Goal: Information Seeking & Learning: Find specific page/section

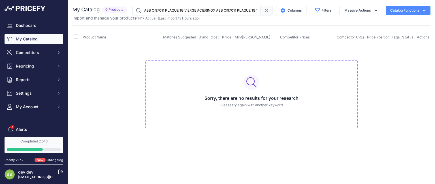
click at [165, 11] on input "ABB CI97011 PLAQUE 1G VIERGE ACIERINOX ABB CI97011 PLAQUE 1G VIERGE ACIERINOX" at bounding box center [197, 11] width 128 height 10
paste input "text"
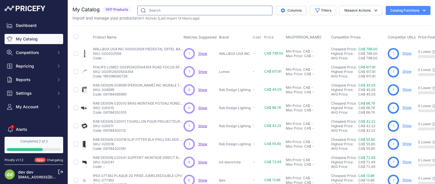
click at [188, 7] on input "text" at bounding box center [204, 11] width 135 height 10
paste input "ABB 65 U (C) CONN SEPAR UNIPOLAIRE CLASSIQUE"
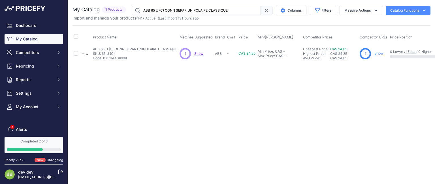
click at [231, 9] on input "ABB 65 U (C) CONN SEPAR UNIPOLAIRE CLASSIQUE" at bounding box center [196, 11] width 129 height 10
paste input "CI6851-RF PLAQUE URGENC"
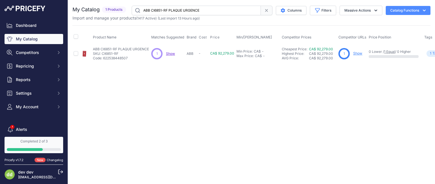
paste input "97011 PLAQUE 1G VIERGE ACIERINOX"
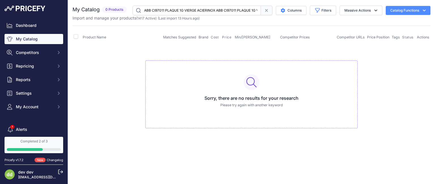
click at [175, 9] on input "ABB CI97011 PLAQUE 1G VIERGE ACIERINOX ABB CI97011 PLAQUE 1G VIERGE ACIERINOX" at bounding box center [197, 11] width 128 height 10
paste input "2 PLAQUE 2G VIERGE ACIER"
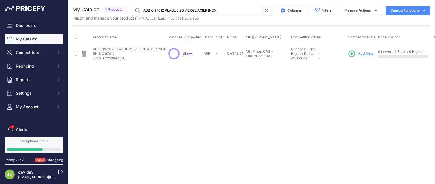
click at [186, 11] on input "ABB CI97012 PLAQUE 2G VIERGE ACIER INOX" at bounding box center [196, 11] width 129 height 10
paste input "71 PLAQUE 1G INTERR"
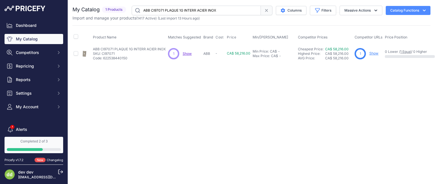
paste input "101 PLAQUE 1G DUPLEX ACIER INOXY"
paste input "2 PLAQUE 2G DUPLEX ACIER INOX"
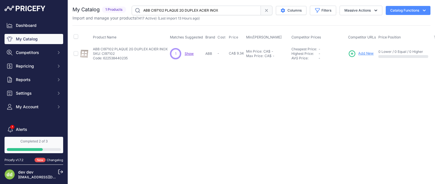
paste input "21 PLAQUE 1G VIERGE ACIER BRIDE"
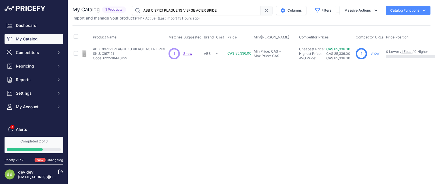
click at [214, 9] on input "ABB CI97121 PLAQUE 1G VIERGE ACIER BRIDE" at bounding box center [196, 11] width 129 height 10
paste input "D65 U (C) CONN SEPAR BIPOLAIRE CLASSIQU"
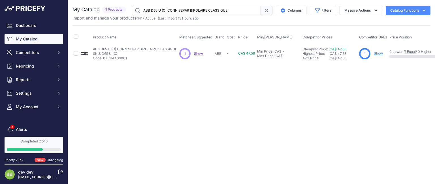
paste input "U PORTE FUS POTEAU 2PMIDGET"
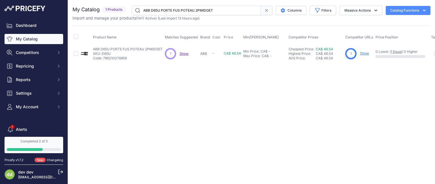
paste input "E MOBILITY Inc 6AGC082553 BORNE TERRA AC 40A RFID4G ETHERNET CABLE 25PI"
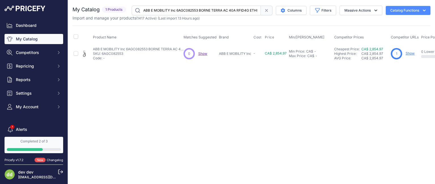
click at [214, 10] on input "ABB E MOBILITY Inc 6AGC082553 BORNE TERRA AC 40A RFID4G ETHERNET CABLE 25PI" at bounding box center [196, 11] width 129 height 10
paste input "105904 BORNE TERRA AC 80A RFID"
click at [253, 11] on input "ABB E MOBILITY Inc 6AGC105904 BORNE TERRA AC 80A RFIDETHERNET CABLE 25PI" at bounding box center [196, 11] width 129 height 10
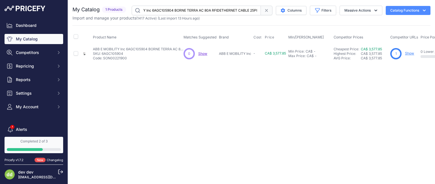
scroll to position [0, 0]
click at [210, 11] on input "ABB E MOBILITY Inc 6AGC105904 BORNE TERRA AC 80A RFIDETHERNET CABLE 25PI" at bounding box center [196, 11] width 129 height 10
paste input "5 BORNE TERRA AC 4"
type input "ABB E MOBILITY Inc 6AGC105905 BORNE TERRA AC 40A RFIDETHERNET CABLE 25PI"
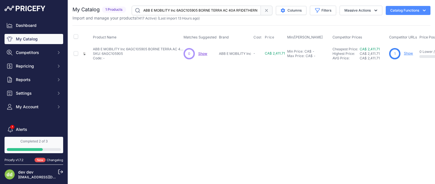
click at [188, 12] on input "ABB E MOBILITY Inc 6AGC105905 BORNE TERRA AC 40A RFIDETHERNET CABLE 25PI" at bounding box center [196, 11] width 129 height 10
click at [269, 10] on span at bounding box center [267, 11] width 12 height 10
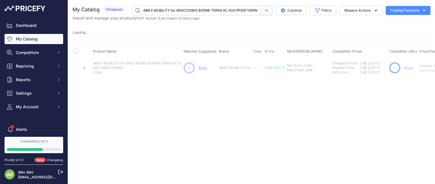
click at [266, 10] on icon at bounding box center [266, 10] width 2 height 2
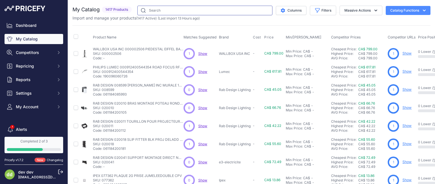
click at [192, 9] on input "text" at bounding box center [204, 11] width 135 height 10
paste input "ABB E MOBILITY Inc 6AGC105905 BORNE TERRA AC 40A RFIDETHERNET CABLE 25PI"
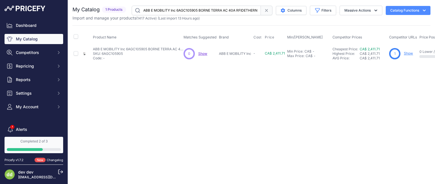
click at [242, 11] on input "ABB E MOBILITY Inc 6AGC105905 BORNE TERRA AC 40A RFIDETHERNET CABLE 25PI" at bounding box center [196, 11] width 129 height 10
paste input "7060 BORNE TERRA DC 1PH 24KWRFID CELL HMI CCS1"
click at [217, 12] on input "ABB E MOBILITY Inc 6AGC107060 BORNE TERRA DC 1PH 24KWRFID CELL HMI CCS1" at bounding box center [196, 11] width 129 height 10
paste input "2 BORNE TERRA DC 3"
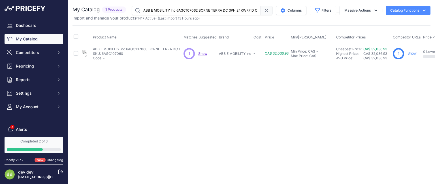
scroll to position [0, 25]
click at [185, 9] on input "ABB E MOBILITY Inc 6AGC107062 BORNE TERRA DC 3PH 24KWRFID CELL HMI CCS1" at bounding box center [196, 11] width 129 height 10
paste input "S211WHE COUV ROND 1/2PO 1 TROUETANCHE BLANC"
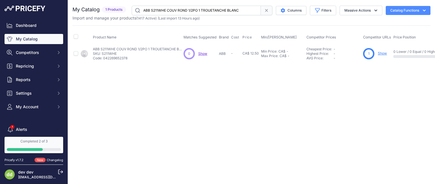
click at [202, 10] on input "ABB S211WHE COUV ROND 1/2PO 1 TROUETANCHE BLANC" at bounding box center [196, 11] width 129 height 10
paste input "340E-R COUVERCLE ETANCHE SANS OUVERTURE 1G ACIER ARGENT"
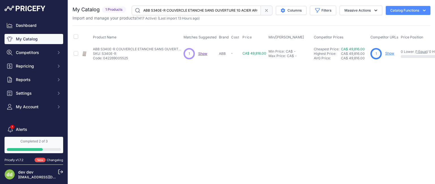
click at [225, 12] on input "ABB S340E-R COUVERCLE ETANCHE SANS OUVERTURE 1G ACIER ARGENT" at bounding box center [196, 11] width 129 height 10
paste input "CUITY/LITHONIA 136XUY BRAS MONTAGE 14PO OLAWET TDD"
click at [235, 8] on input "ACUITY/LITHONIA 136XUY BRAS MONTAGE 14PO OLAWET TDD" at bounding box center [196, 11] width 129 height 10
paste input "207H8X MIN 12HRS 800/1200W120/277 VAC"
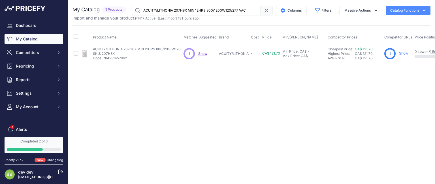
paste input "16NWC SUPP MONT MURAL 12X13 POCORNE DE BOEUF BULLHORN"
click at [232, 8] on input "ACUITY/LITHONIA 216NWC SUPP MONT MURAL 12X13 POCORNE DE BOEUF BULLHORN" at bounding box center [196, 11] width 129 height 10
click at [224, 10] on input "ACUITY/LITHONIA 216NWC SUPP MONT MURAL 12X13 POCORNE DE BOEUF BULLHORN" at bounding box center [196, 11] width 129 height 10
paste input "28AYP [PERSON_NAME] SURF ROND 13PO DEL 28W 4K 1985LM END HUMIDE"
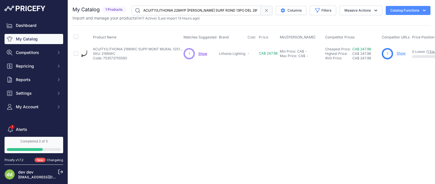
scroll to position [0, 26]
click at [196, 10] on input "ACUITY/LITHONIA 228AYP [PERSON_NAME] SURF ROND 13PO DEL 28W 4K 1985LM END HUMIDE" at bounding box center [196, 11] width 129 height 10
click at [218, 10] on input "ACUITY/LITHONIA 228AYP [PERSON_NAME] SURF ROND 13PO DEL 28W 4K 1985LM END HUMIDE" at bounding box center [196, 11] width 129 height 10
paste input "40HEW [PERSON_NAME] MUR HAUT ET BAS 14W120/277V 4K 500LM BRONZ"
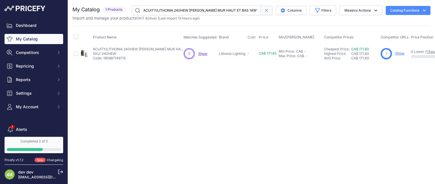
click at [208, 10] on input "ACUITY/LITHONIA 240HEW [PERSON_NAME] MUR HAUT ET BAS 14W120/277V 4K 500LM BRONZE" at bounding box center [196, 11] width 129 height 10
paste input "TGH [PERSON_NAME] MUR CYL 9W 120-277VHAUT OU BAS 4K 270LM BRZ"
click at [232, 10] on input "ACUITY/LITHONIA 240TGH [PERSON_NAME] MUR CYL 9W 120-277VHAUT OU BAS 4K 270LM BRZ" at bounding box center [196, 11] width 129 height 10
paste input "526TS LUMINAIRE MURAL 2PI DEL/QUOTE [PHONE_NUMBER]/NSM2"
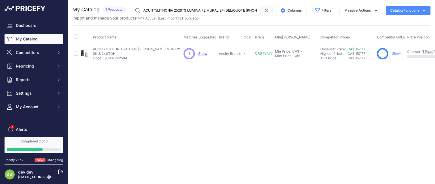
scroll to position [0, 23]
click at [196, 8] on input "ACUITY/LITHONIA 2526TS LUMINAIRE MURAL 2PI DEL/QUOTE [PHONE_NUMBER]/NSM2" at bounding box center [196, 11] width 129 height 10
paste input "64797 LENTILLE POUR DM/DMW 4'DM232/DM240/DM248"
click at [179, 8] on input "ACUITY/LITHONIA 264797 LENTILLE POUR DM/DMW 4'DM232/DM240/DM248" at bounding box center [196, 11] width 129 height 10
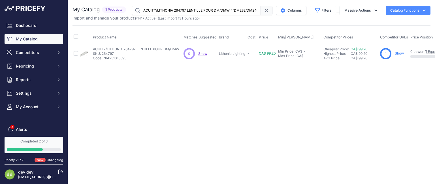
paste input "5SX8 [PERSON_NAME] MURAL DEL 69W 9200LM3K 120/277V BRONZE FCO"
click at [198, 11] on input "ACUITY/LITHONIA 265SX8 [PERSON_NAME] MURAL DEL 69W 9200LM3K 120/277V BRONZE FCO" at bounding box center [196, 11] width 129 height 10
click at [231, 11] on input "ACUITY/LITHONIA 265SX8 [PERSON_NAME] MURAL DEL 69W 9200LM3K 120/277V BRONZE FCO" at bounding box center [196, 11] width 129 height 10
paste input "8TUF [PERSON_NAME] MURAL DEL 22W 600/2950LM 5K 120/277V BRONZE"
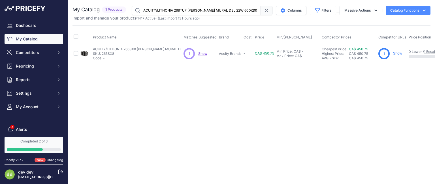
scroll to position [0, 26]
click at [202, 10] on input "ACUITY/LITHONIA 268TUF [PERSON_NAME] MURAL DEL 22W 600/2950LM 5K 120/277V BRONZE" at bounding box center [196, 11] width 129 height 10
paste input "H [PERSON_NAME] MURAL DEL 22W 600/2950LM 4"
click at [199, 8] on input "ACUITY/LITHONIA 268TUH [PERSON_NAME] MURAL DEL 22W 600/2950LM 4K 120/277V BRONZE" at bounding box center [196, 11] width 129 height 10
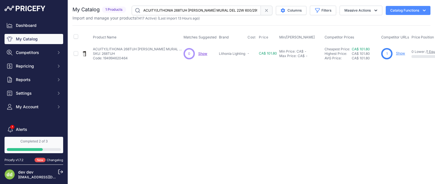
paste input "L [PERSON_NAME] MURAL DEL 54W 1450/6950LM 4K 34"
click at [199, 11] on input "ACUITY/LITHONIA 268TUL [PERSON_NAME] MURAL DEL 54W 1450/6950LM 4K 347V BRONZE" at bounding box center [196, 11] width 129 height 10
click at [212, 9] on input "ACUITY/LITHONIA 268TUL [PERSON_NAME] MURAL DEL 54W 1450/6950LM 4K 347V BRONZE" at bounding box center [196, 11] width 129 height 10
paste input "M [PERSON_NAME] MURAL DEL 54W 1450/6950LM 4K 120/27"
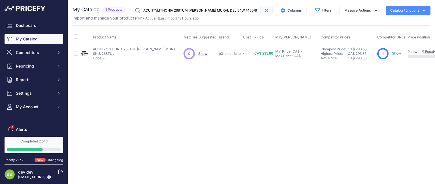
scroll to position [0, 29]
click at [215, 12] on input "ACUITY/LITHONIA 268TUM [PERSON_NAME] MURAL DEL 54W 1450/6950LM 4K 120/277V BRON…" at bounding box center [196, 11] width 129 height 10
click at [218, 10] on input "ACUITY/LITHONIA 268TUM [PERSON_NAME] MURAL DEL 54W 1450/6950LM 4K 120/277V BRON…" at bounding box center [196, 11] width 129 height 10
paste input "P [PERSON_NAME] MURAL DEL 54W 1450/6950LM 5K 34"
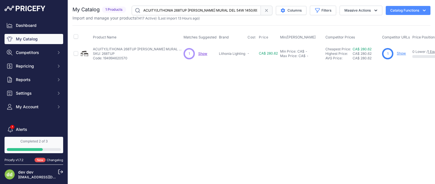
click at [199, 11] on input "ACUITY/LITHONIA 268TUP [PERSON_NAME] MURAL DEL 54W 1450/6950LM 5K 347V BRONZE" at bounding box center [196, 11] width 129 height 10
paste input "R [PERSON_NAME] MURAL DEL 54W 1450/6950LM 5K 120/27"
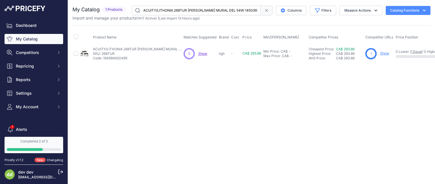
click at [231, 10] on input "ACUITY/LITHONIA 268TUR [PERSON_NAME] MURAL DEL 54W 1450/6950LM 5K 120/277V BRON…" at bounding box center [196, 11] width 129 height 10
paste input "X [PERSON_NAME] MURAL DEL 108W 2900/13850LM 4K 34"
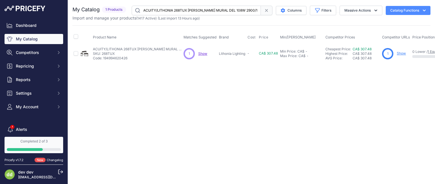
click at [216, 13] on input "ACUITY/LITHONIA 268TUX [PERSON_NAME] MURAL DEL 108W 2900/13850LM 4K 347V BRONZE" at bounding box center [196, 11] width 129 height 10
paste input "V1 [PERSON_NAME] MURAL DEL 108W 2900/13850LM 5"
click at [242, 9] on input "ACUITY/LITHONIA 268TV1 [PERSON_NAME] MURAL DEL 108W 2900/13850LM 5K 347V BRONZE" at bounding box center [196, 11] width 129 height 10
paste input "2 [PERSON_NAME] MURAL DEL 108W 2900/13850LM 5K 120/277V BR"
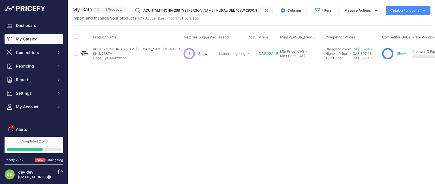
scroll to position [0, 22]
click at [241, 10] on input "ACUITY/LITHONIA 268TV2 [PERSON_NAME] MURAL DEL 108W 2900/13850LM 5K 120/277V BR" at bounding box center [196, 11] width 129 height 10
paste input "9PG8 LUM POTEAU 146/190W 21000/25000LM 4K 120/277V [MEDICAL_DATA]"
click at [203, 10] on input "ACUITY/LITHONIA 269PG8 LUM POTEAU 146/190W 21000/25000LM 4K 120/277V [MEDICAL_D…" at bounding box center [196, 11] width 129 height 10
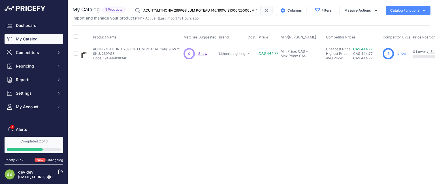
paste input "70HR4 SUPPORT MONTAGE PLAFONDPANNEAU CPANL 1X4"
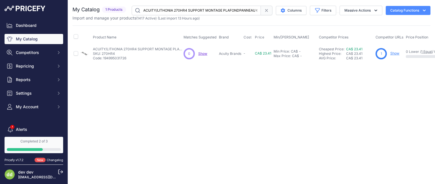
click at [207, 10] on input "ACUITY/LITHONIA 270HR4 SUPPORT MONTAGE PLAFONDPANNEAU CPANL 1X4" at bounding box center [196, 11] width 129 height 10
paste input "5 SUPPORT MONTAGE PLAFONDPANNEAU CPANL 2X2 / 2"
click at [209, 10] on input "ACUITY/LITHONIA 270HR5 SUPPORT MONTAGE PLAFONDPANNEAU CPANL 2X2 / 2X4" at bounding box center [196, 11] width 129 height 10
paste input "J21 [PERSON_NAME] MURAL DEL 22W 2950LM4K 120/277V BRONZE/PC"
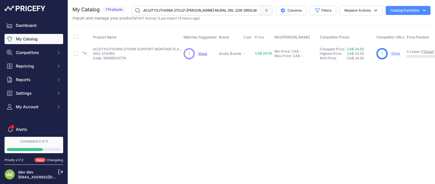
scroll to position [0, 22]
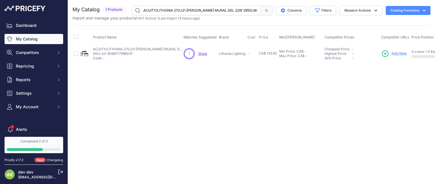
click at [197, 11] on input "ACUITY/LITHONIA 270J21 [PERSON_NAME] MURAL DEL 22W 2950LM4K 120/277V BRONZE/PC" at bounding box center [196, 11] width 129 height 10
paste input "1FE9 [PERSON_NAME] PROJECT DEL 25W 120V2750LM 4K BRONZE ROND"
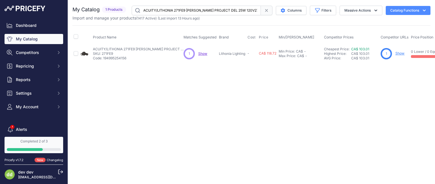
click at [187, 13] on input "ACUITY/LITHONIA 271FE9 [PERSON_NAME] PROJECT DEL 25W 120V2750LM 4K BRONZE ROND" at bounding box center [196, 11] width 129 height 10
paste input "E [PERSON_NAME] PROJECT DEL 25W 120V2750LM 4K BLANC"
click at [214, 10] on input "ACUITY/LITHONIA 271FEE [PERSON_NAME] PROJECT DEL 25W 120V2750LM 4K BLANC ROND" at bounding box center [196, 11] width 129 height 10
click at [218, 13] on input "ACUITY/LITHONIA 271FEE [PERSON_NAME] PROJECT DEL 25W 120V2750LM 4K BLANC ROND" at bounding box center [196, 11] width 129 height 10
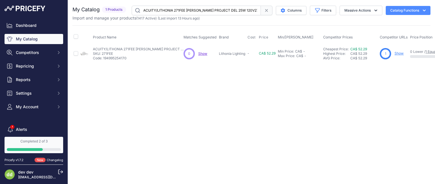
paste input "F [PERSON_NAME] PROJECT DEL LM AJUS120V 4K PC BRONZE"
click at [215, 11] on input "ACUITY/LITHONIA 271FEF [PERSON_NAME] PROJECT DEL LM AJUS120V 4K PC BRONZE ROND" at bounding box center [196, 11] width 129 height 10
paste input "H [PERSON_NAME] PROJECT DEL LM AJUS120V 4K PC BLANC"
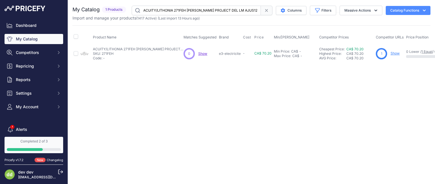
click at [239, 10] on input "ACUITY/LITHONIA 271FEH [PERSON_NAME] PROJECT DEL LM AJUS120V 4K PC BLANC ROND" at bounding box center [196, 11] width 129 height 10
click at [219, 8] on input "ACUITY/LITHONIA 271FEH [PERSON_NAME] PROJECT DEL LM AJUS120V 4K PC BLANC ROND" at bounding box center [196, 11] width 129 height 10
paste input "P [PERSON_NAME] PROJECT DEL LM/CCT AJUS 120V PC BRONZE"
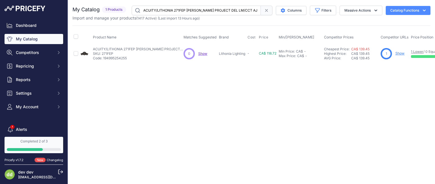
click at [209, 10] on input "ACUITY/LITHONIA 271FEP [PERSON_NAME] PROJECT DEL LM/CCT AJUS 120V PC BRONZE ROND" at bounding box center [196, 11] width 129 height 10
paste input "V [PERSON_NAME] PROJECT DEL LM/CCT AJUS 120V PC BLANC"
click at [185, 11] on input "ACUITY/LITHONIA 271FEV [PERSON_NAME] PROJECT DEL LM/CCT AJUS 120V PC BLANC ROND" at bounding box center [196, 11] width 129 height 10
paste input "X [PERSON_NAME] DETEC MOUV DEL LM/CCT AJUS 120V BRONZE"
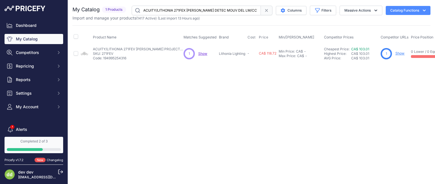
scroll to position [0, 28]
click at [210, 10] on input "ACUITY/LITHONIA 271FEX [PERSON_NAME] DETEC MOUV DEL LM/CCT AJUS 120V BRONZE ROND" at bounding box center [196, 11] width 129 height 10
paste input "[PERSON_NAME] DETEC MOUV DEL LM/CCT AJUS 120V BLANC"
click at [232, 10] on input "ACUITY/LITHONIA 271FHR [PERSON_NAME] DETEC MOUV DEL LM/CCT AJUS 120V BLANC ROND" at bounding box center [196, 11] width 129 height 10
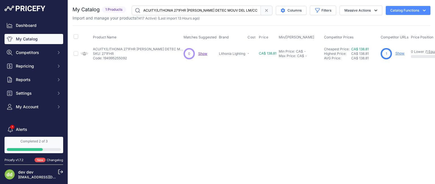
paste input "W [PERSON_NAME] PROJECT DEL LM/CCT AJUS 120V PC BRONZE"
click at [253, 11] on input "ACUITY/LITHONIA 271FHW [PERSON_NAME] PROJECT DEL LM/CCT AJUS 120V PC BRONZE ROND" at bounding box center [196, 11] width 129 height 10
paste input "41UT [PERSON_NAME] MURAL DEL 24W 2900LM3K 120/277V BRONZE FCO"
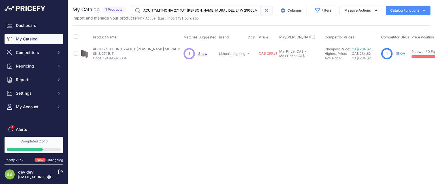
click at [242, 8] on input "ACUITY/LITHONIA 2741UT [PERSON_NAME] MURAL DEL 24W 2900LM3K 120/277V BRONZE FCO" at bounding box center [196, 11] width 129 height 10
paste input "54KP [PERSON_NAME] DETEC MOUV DEL 25W 120V 2750LM 4K BRZ ROND"
click at [200, 10] on input "ACUITY/LITHONIA 2754KP [PERSON_NAME] DETEC MOUV DEL 25W 120V 2750LM 4K BRZ ROND" at bounding box center [196, 11] width 129 height 10
paste input "R [PERSON_NAME] DETEC MOUV DEL 25W 120V 2750LM 4K BLANC"
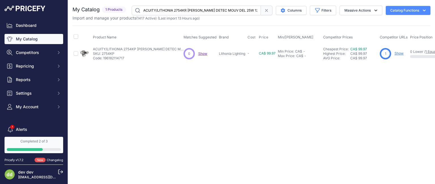
scroll to position [0, 30]
click at [228, 11] on input "ACUITY/LITHONIA 2754KR [PERSON_NAME] DETEC MOUV DEL 25W 120V 2750LM 4K BLANC RO…" at bounding box center [196, 11] width 129 height 10
click at [219, 13] on input "ACUITY/LITHONIA 2754KR [PERSON_NAME] DETEC MOUV DEL 25W 120V 2750LM 4K BLANC RO…" at bounding box center [196, 11] width 129 height 10
paste input "HYK LUM DEL SURF 6PO ROND 3CCT 1000LM 120V DIM"
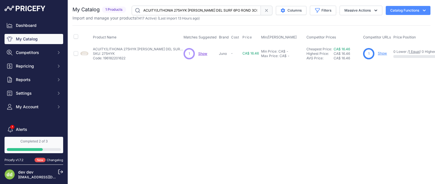
click at [232, 10] on input "ACUITY/LITHONIA 275HYK [PERSON_NAME] DEL SURF 6PO ROND 3CCT 1000LM 120V DIM" at bounding box center [196, 11] width 129 height 10
paste input "M [PERSON_NAME] DEL SURF 6PO ROND 3CCT 1050LM 120V DIM PIR"
click at [242, 12] on input "ACUITY/LITHONIA 275HYM [PERSON_NAME] DEL SURF 6PO ROND 3CCT 1050LM 120V DIM PIR" at bounding box center [196, 11] width 129 height 10
paste input "6AL6 PROJECTEUR DEL 17W 2500LM 3CCT 120/277V BRAS /PC"
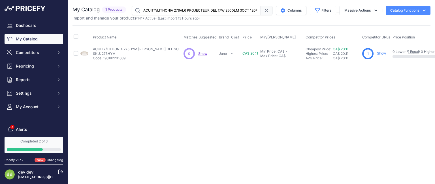
scroll to position [0, 26]
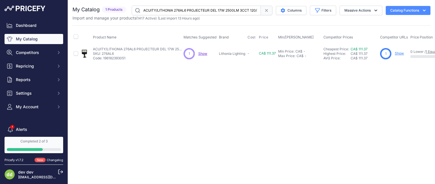
click at [237, 10] on input "ACUITY/LITHONIA 276AL6 PROJECTEUR DEL 17W 2500LM 3CCT 120/277V BRAS /PC" at bounding box center [196, 11] width 129 height 10
paste input "H PROJ DEL 9/19/34W 3CCT 120/277V BRAS/ETRIER /"
click at [233, 11] on input "ACUITY/LITHONIA 276ALH PROJ DEL 9/19/34W 3CCT 120/277V BRAS/ETRIER / PC" at bounding box center [196, 11] width 129 height 10
paste input "U PROJ DEL 22/37/56W 3CCT120/277V BRAS/ETRIER /P"
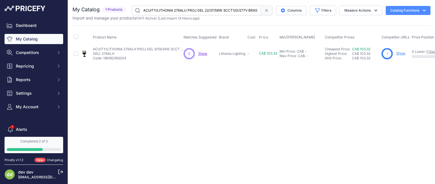
scroll to position [0, 19]
click at [234, 10] on input "ACUITY/LITHONIA 276ALU PROJ DEL 22/37/56W 3CCT120/277V BRAS/ETRIER /P" at bounding box center [196, 11] width 129 height 10
paste input "M0 PROJ DEL 53/69/100W 3CCT120/347V ETRIER/TEN /PC"
click at [219, 12] on input "ACUITY/LITHONIA 276AM0 PROJ DEL 53/69/100W 3CCT120/347V ETRIER/TEN /PC" at bounding box center [196, 11] width 129 height 10
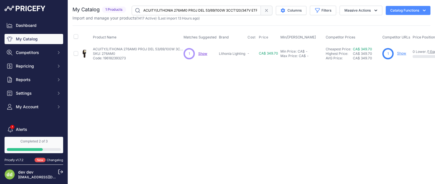
paste input "4 PROJ DEL 111/124/150W 3CCT 120/347V ET"
click at [249, 10] on input "ACUITY/LITHONIA 276AM4 PROJ DEL 111/124/150W 3CCT 120/347V ETR/TEN /PC" at bounding box center [196, 11] width 129 height 10
paste input "U4U [PERSON_NAME] MURAL DEL 850/1650LM3/4/5K 120/277V PC BRZ"
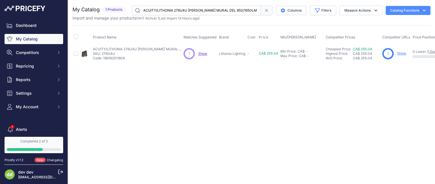
click at [228, 12] on input "ACUITY/LITHONIA 276U4U [PERSON_NAME] MURAL DEL 850/1650LM3/4/5K 120/277V PC BRZ" at bounding box center [196, 11] width 129 height 10
paste input "702H [PERSON_NAME] MUR DEL 6000/10000LM3/4/5K 120/277V GRIS/PC"
click at [231, 10] on input "ACUITY/LITHONIA 27702H [PERSON_NAME] MUR DEL 6000/10000LM3/4/5K 120/277V GRIS/PC" at bounding box center [196, 11] width 129 height 10
paste input "KPF [PERSON_NAME] MURAL DEL 47W 6000LM3K 120/277V BRONZE FCO"
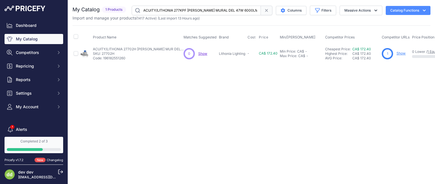
scroll to position [0, 25]
click at [215, 13] on input "ACUITY/LITHONIA 277KPF [PERSON_NAME] MURAL DEL 47W 6000LM3K 120/277V BRONZE FCO" at bounding box center [196, 11] width 129 height 10
paste input "80GWW [PERSON_NAME] MURAL DEL 2300 A 8500LM 3/4/5K120/347V BR PC"
click at [211, 13] on input "ACUITY/LITHONIA 280GWW [PERSON_NAME] MURAL DEL 2300 A 8500LM 3/4/5K120/347V BR …" at bounding box center [196, 11] width 129 height 10
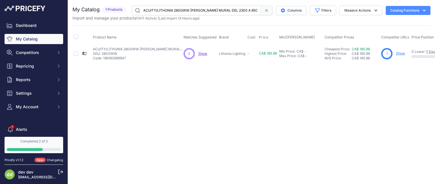
paste input "X5 [PERSON_NAME] MURAL DEL 8200/16100LM 3/4/5K"
click at [230, 10] on input "ACUITY/LITHONIA 280GX5 [PERSON_NAME] MURAL DEL 8200/16100LM 3/4/5K 120/347V BR …" at bounding box center [196, 11] width 129 height 10
paste input "JKF [PERSON_NAME] MURAL DEL 7/12/17W 3/4/5K 120/277V PC BRONZE"
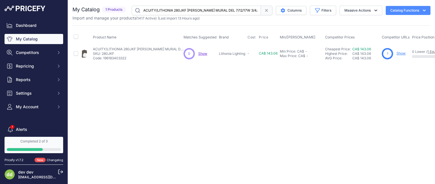
click at [229, 10] on input "ACUITY/LITHONIA 280JKF [PERSON_NAME] MURAL DEL 7/12/17W 3/4/5K 120/277V PC BRON…" at bounding box center [196, 11] width 129 height 10
paste input "2KL5 ENC DEL 6PO 16W 5CCT 27KA 5K LM AJUST BLANC"
click at [194, 10] on input "ACUITY/LITHONIA 282KL5 ENC DEL 6PO 16W 5CCT 27KA 5K LM AJUST BLANC" at bounding box center [196, 11] width 129 height 10
paste input "3A0N APPLIQUE MURALE DEL 20W120V 3CCT PC BRONZE"
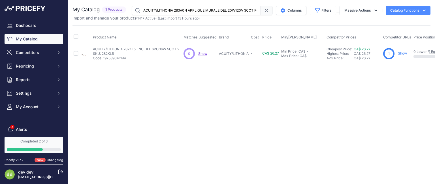
scroll to position [0, 18]
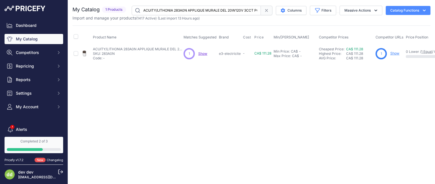
click at [242, 11] on input "ACUITY/LITHONIA 283A0N APPLIQUE MURALE DEL 20W120V 3CCT PC BRONZE" at bounding box center [196, 11] width 129 height 10
paste input "G2F PROJ DEL 177/255/342W 3CCT 120/347V ETR/TEN /PC"
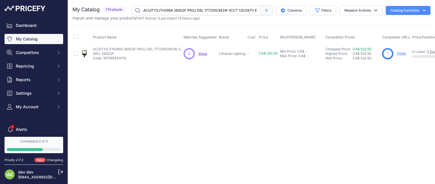
click at [244, 10] on input "ACUITY/LITHONIA 283G2F PROJ DEL 177/255/342W 3CCT 120/347V ETR/TEN /PC" at bounding box center [196, 11] width 129 height 10
paste input "46NY [PERSON_NAME] DEL SURF 4PO ROND 3K750LM CRI90 120V DIMM"
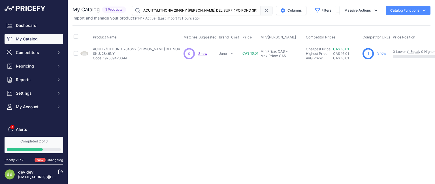
click at [249, 11] on input "ACUITY/LITHONIA 2846NY [PERSON_NAME] DEL SURF 4PO ROND 3K750LM CRI90 120V DIMM" at bounding box center [196, 11] width 129 height 10
paste input "XN [PERSON_NAME] DEL SURF 4PO ROND 3CCT 830LM 120V DI"
click at [252, 12] on input "ACUITY/LITHONIA 2846XN [PERSON_NAME] DEL SURF 4PO ROND 3CCT 830LM 120V DIM" at bounding box center [196, 11] width 129 height 10
paste input "S2PDLLP7FTMSL780CRI30K BNX BNC TYPE T7 MEZ177451"
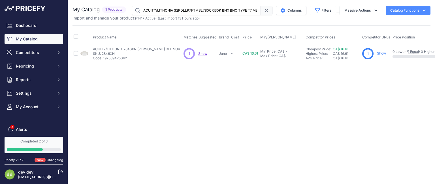
scroll to position [0, 14]
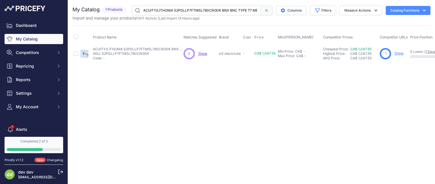
click at [222, 10] on input "ACUITY/LITHONIA S2PDLLP7FTMSL780CRI30K BNX BNC TYPE T7 MEZ177451" at bounding box center [196, 11] width 129 height 10
paste input "8FTMSL880CRI30K BNX BNC TYPE T8 MEZ177456"
click at [221, 10] on input "ACUITY/LITHONIA S2PDLLP8FTMSL880CRI30K BNX BNC TYPE T8 MEZ177456" at bounding box center [196, 11] width 129 height 10
paste input "IDLLP5FTMSL580CRI35K [PERSON_NAME] 5PI PEND DIRECT/INDIRECT TYPE P3 MEZ177449"
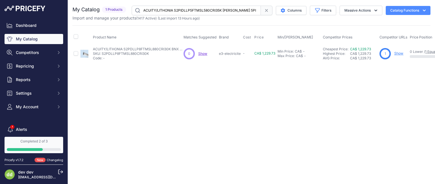
scroll to position [0, 55]
click at [233, 7] on input "ACUITY/LITHONIA S2PIDLLP5FTMSL580CRI35K [PERSON_NAME] 5PI PEND DIRECT/INDIRECT …" at bounding box center [196, 11] width 129 height 10
paste input "6FTMSL680CRI35K [PERSON_NAME] 6PI PEND DIRECT/INDIRECT TYPE P4 MEZ177454"
click at [229, 8] on input "ACUITY/LITHONIA S2PIDLLP6FTMSL680CRI35K [PERSON_NAME] 6PI PEND DIRECT/INDIRECT …" at bounding box center [196, 11] width 129 height 10
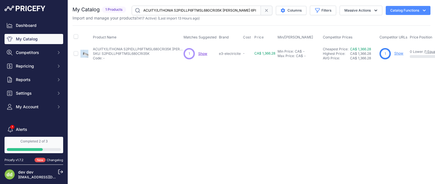
paste input "8FTMSL880CRI35K [PERSON_NAME] 8PI PEND DIRECT/INDIRECT TYPE P5 MEZ177450"
click at [247, 10] on input "ACUITY/LITHONIA S2PIDLLP8FTMSL880CRI35K [PERSON_NAME] 8PI PEND DIRECT/INDIRECT …" at bounding box center [196, 11] width 129 height 10
paste input "demco Interrupteur mural programmable avec table de temps solaire 3 voies, 4 [P…"
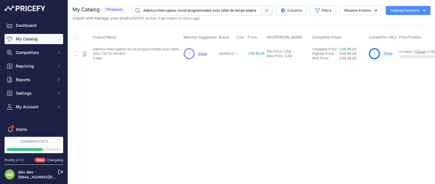
click at [233, 9] on input "Ademco Interrupteur mural programmable avec table de temps solaire 3 voies, 4 […" at bounding box center [196, 11] width 129 height 10
paste input "DEMCO TH105PLUS/U THERMOSTAT PROG 3500W240V RETROECLAIRE"
click at [213, 8] on input "ADEMCO TH105PLUS/U THERMOSTAT PROG 3500W240V RETROECLAIRE" at bounding box center [196, 11] width 129 height 10
paste input "6/U THERMOST PROGRAM 7 JOURS4000W @240V"
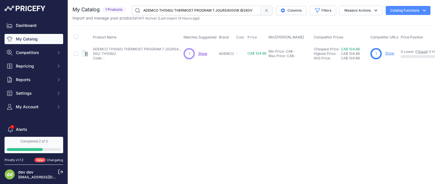
click at [189, 8] on input "ADEMCO TH106/U THERMOST PROGRAM 7 JOURS4000W @240V" at bounding box center [196, 11] width 129 height 10
paste input "15-A-024T/U THERMOST PROGRAM 0.5A 24"
click at [223, 10] on input "ADEMCO TH115-A-024T/U THERMOST PROGRAM 0.5A 24V" at bounding box center [196, 11] width 129 height 10
paste input "F-024T/U THERMOSTAT 24V PROGRLIMITE PLANCHER"
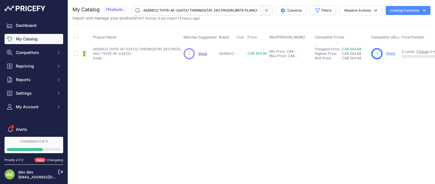
click at [249, 9] on input "ADEMCO TH115-AF-024T/U THERMOSTAT 24V PROGRLIMITE PLANCHER" at bounding box center [196, 11] width 129 height 10
paste input "120S/U THERMOST AMBIANTPLANCHER 20A 1P 120V PRO"
click at [233, 9] on input "ADEMCO TH115-AF-120S/U THERMOST AMBIANTPLANCHER 20A 1P 120V PRO" at bounding box center [196, 11] width 129 height 10
paste input "GA/U THERMOST PROG 7JRS 3600W@240V"
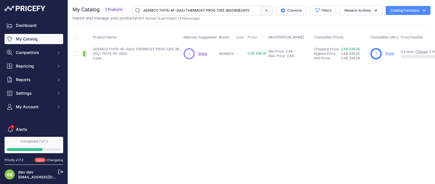
click at [199, 9] on input "ADEMCO TH115-AF-GA/U THERMOST PROG 7JRS 3600W@240V" at bounding box center [196, 11] width 129 height 10
paste input "40-28-01-B/U THERMOST HYDRONIQUE PROG7J"
click at [193, 10] on input "ADEMCO TH140-28-01-B/U THERMOST HYDRONIQUE PROG7J" at bounding box center [196, 11] width 129 height 10
paste input "1HC-28-B/U THERMOST PROG 1.5A 24VCHAUFF-AC"
click at [198, 13] on input "ADEMCO TH141HC-28-B/U THERMOST PROG 1.5A 24VCHAUFF-AC" at bounding box center [196, 11] width 129 height 10
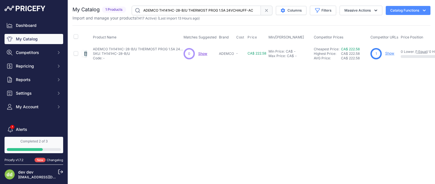
paste input "401/U THERMOST ELECTRO NONPROG 2500W @ 240V"
click at [203, 8] on input "ADEMCO TH401/U THERMOST ELECTRO NONPROG 2500W @ 240V" at bounding box center [196, 11] width 129 height 10
paste input "I032-3W-B/U INTER MUR PROG 500W 120V3V BLANC"
click at [244, 8] on input "ADEMCO TI032-3W-B/U INTER MUR PROG 500W 120V3V BLANC" at bounding box center [196, 11] width 129 height 10
paste input "mpoule NOVOLED GU10 DEL 7W 3000°K 500LM à intensité réglable"
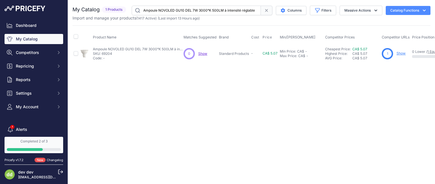
click at [238, 14] on input "Ampoule NOVOLED GU10 DEL 7W 3000°K 500LM à intensité réglable" at bounding box center [196, 11] width 129 height 10
click at [241, 9] on input "Ampoule NOVOLED GU10 DEL 7W 3000°K 500LM à intensité réglable" at bounding box center [196, 11] width 129 height 10
paste input "RLINGTON CED135 PLAQUE DEC AVEC BROSSE POUR CABLE"
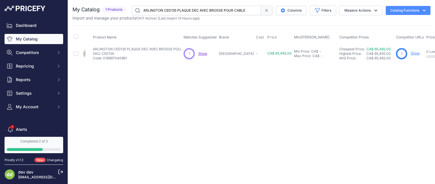
click at [241, 14] on input "ARLINGTON CED135 PLAQUE DEC AVEC BROSSE POUR CABLE" at bounding box center [196, 11] width 129 height 10
click at [242, 9] on input "ARLINGTON CED135 PLAQUE DEC AVEC BROSSE POUR CABLE" at bounding box center [196, 11] width 129 height 10
paste input "TIKA FOR LIVING INC. 12FLPR-SP3-MB PLAFONNIER ROND 12PO 27W3K 120V NOIR MAT DIM"
click at [226, 12] on input "ARTIKA FOR LIVING INC. 12FLPR-SP3-MB PLAFONNIER ROND 12PO 27W3K 120V NOIR MAT D…" at bounding box center [196, 11] width 129 height 10
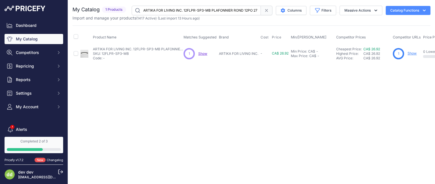
click at [234, 13] on input "ARTIKA FOR LIVING INC. 12FLPR-SP3-MB PLAFONNIER ROND 12PO 27W3K 120V NOIR MAT D…" at bounding box center [196, 11] width 129 height 10
click at [227, 10] on input "ARTIKA FOR LIVING INC. 12FLPR-SP3-MB PLAFONNIER ROND 12PO 27W3K 120V NOIR MAT D…" at bounding box center [196, 11] width 129 height 10
paste input "3FM-KN-WT10TE10-J PLAFONNIER ROND 13PO 24W3K 120V BLANC"
click at [251, 13] on input "ARTIKA FOR LIVING INC. 13FM-KN-WT10TE10-J PLAFONNIER ROND 13PO 24W3K 120V BLANC" at bounding box center [196, 11] width 129 height 10
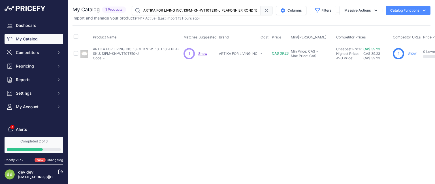
paste input "8SCO-KA-BL1710V-[PERSON_NAME] MURAL LIN ROND 20W 3K 120/277V 17PO NOIR"
click at [194, 9] on input "ARTIKA FOR LIVING INC. 18SCO-KA-BL1710V-[PERSON_NAME] MURAL LIN ROND 20W 3K 120…" at bounding box center [196, 11] width 129 height 10
paste input "24VAN-MY-BL10TE10-J MURAL CARRE VANITE 19W 3K 120V 24"
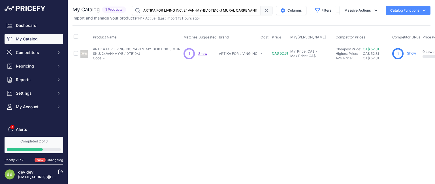
click at [232, 10] on input "ARTIKA FOR LIVING INC. 24VAN-MY-BL10TE10-J MURAL CARRE VANITE 19W 3K 120V 24PO …" at bounding box center [196, 11] width 129 height 10
paste input "NU-BL10TE10-J MURAL ROND"
click at [248, 11] on input "ARTIKA FOR LIVING INC. 24VAN-NU-BL10TE10-J MURAL RONDE VANITE 19W 3K 120V 24PO …" at bounding box center [196, 11] width 129 height 10
paste input "N10TE10-J MURAL RONDE VANITE 19W 3K 120V 24PO NICKEL BROS"
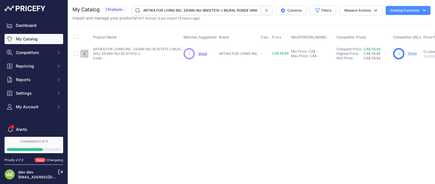
scroll to position [0, 61]
click at [217, 8] on input "ARTIKA FOR LIVING INC. 24VAN-NU-BN10TE10-J MURAL RONDE VANITE 19W 3K 120V 24PO …" at bounding box center [196, 11] width 129 height 10
paste input "4FM-BP-MB PLAF / SUSP 2 EN 1 / 4POLONG 13W 3K 120V NOIR"
click at [245, 10] on input "ARTIKA FOR LIVING INC. 4FM-BP-MB PLAF / SUSP 2 EN 1 / 4POLONG 13W 3K 120V NOIR" at bounding box center [196, 11] width 129 height 10
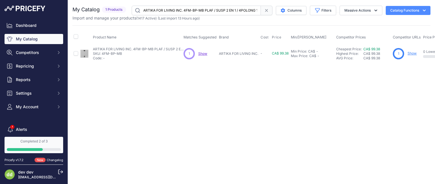
paste input "WH PLAF / SUSP 2 EN 1 / 4POLONG 13W 3K 120V BLANC"
click at [218, 10] on input "ARTIKA FOR LIVING INC. 4FM-BP-WH PLAF / SUSP 2 EN 1 / 4POLONG 13W 3K 120V BLANC" at bounding box center [196, 11] width 129 height 10
paste input "5FLPR-SP3-WH PLAFONNIER ROND 5PO 9W 3K 120V BLANC DIM"
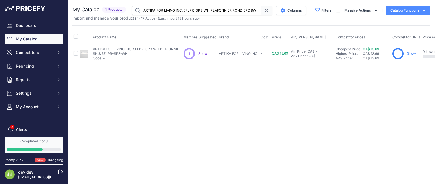
click at [212, 11] on input "ARTIKA FOR LIVING INC. 5FLPR-SP3-WH PLAFONNIER ROND 5PO 9W 3K 120V BLANC DIM" at bounding box center [196, 11] width 129 height 10
paste input "6OUT-DS-MB171DD10-J [PERSON_NAME] MURAL FCO 12W 3K 120/277V NOIR MAT"
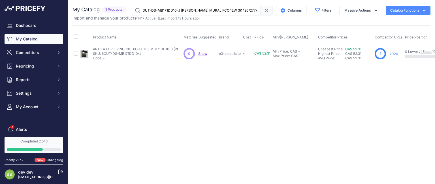
scroll to position [0, 19]
click at [219, 8] on input "ARTIKA FOR LIVING INC. 6OUT-DS-MB171DD10-J [PERSON_NAME] MURAL FCO 12W 3K 120/2…" at bounding box center [196, 11] width 129 height 10
click at [247, 11] on input "ARTIKA FOR LIVING INC. 6OUT-DS-MB171DD10-J [PERSON_NAME] MURAL FCO 12W 3K 120/2…" at bounding box center [196, 11] width 129 height 10
paste
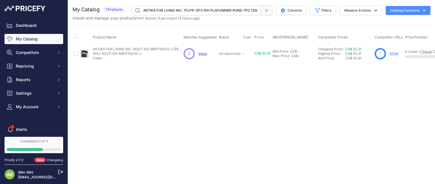
scroll to position [0, 35]
type input "ARTIKA FOR LIVING INC. 7FLPR-SP3-WH PLAFONNIER ROND 7PO 12W3K 120V BLANC DIM"
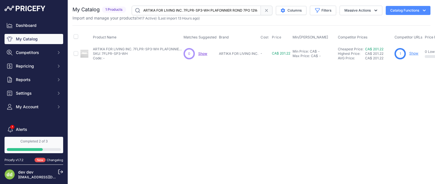
click at [242, 13] on input "ARTIKA FOR LIVING INC. 7FLPR-SP3-WH PLAFONNIER ROND 7PO 12W3K 120V BLANC DIM" at bounding box center [196, 11] width 129 height 10
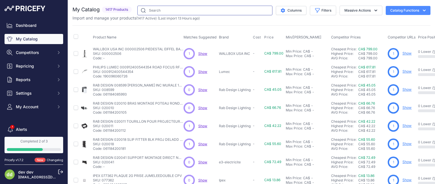
click at [209, 10] on input "text" at bounding box center [204, 11] width 135 height 10
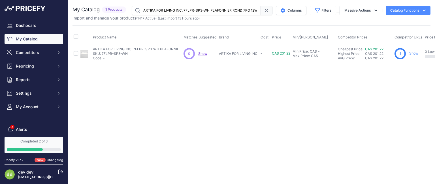
click at [200, 7] on input "ARTIKA FOR LIVING INC. 7FLPR-SP3-WH PLAFONNIER ROND 7PO 12W3K 120V BLANC DIM" at bounding box center [196, 11] width 129 height 10
click at [162, 7] on input "ARTIKA FOR LIVING INC. 8FM-BP-MB PLAF / SUSP 2 EN 1 / 8POLONG 28W 3K 120V NOIR" at bounding box center [196, 11] width 129 height 10
click at [205, 12] on input "ARTIKA FOR LIVING INC. CL-SR-C1 PLAFONNIER ROND 13PO 25W3K 120V BLANC / CHROME" at bounding box center [196, 11] width 129 height 10
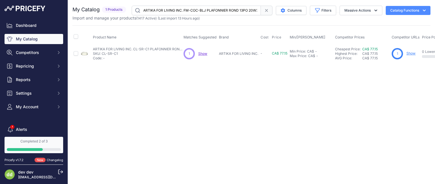
scroll to position [0, 38]
click at [190, 7] on input "ARTIKA FOR LIVING INC. FM-COC-BLJ PLAFONNIER ROND 13PO 20W3/4/5K 120V NOIR MAT" at bounding box center [196, 11] width 129 height 10
click at [187, 11] on input "ARTIKA FOR LIVING INC. FM-COC-WHJ PLAFONNIER ROND 13PO 20W3/4/5K 120V BLANC" at bounding box center [196, 11] width 129 height 10
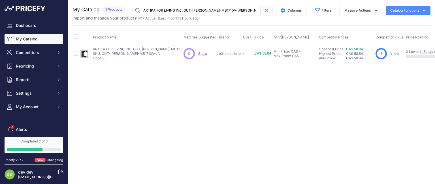
click at [223, 10] on input "ARTIKA FOR LIVING INC. OUT-[PERSON_NAME]-MB1710V-[PERSON_NAME] MURAL 12W 3K 120…" at bounding box center [196, 11] width 129 height 10
click at [199, 9] on input "ARTIKA FOR LIVING INC. OUT-ME-MB [PERSON_NAME] MURAL RECTANGUL 8,5W3/4/5K 120V …" at bounding box center [196, 11] width 129 height 10
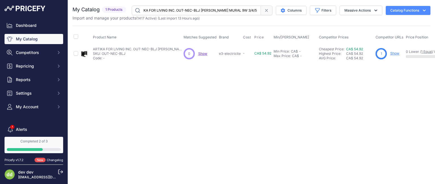
click at [186, 9] on input "ARTIKA FOR LIVING INC. OUT-NEC-BLJ [PERSON_NAME] MURAL 9W 3/4/5K 120VHAUT / BAS…" at bounding box center [196, 11] width 129 height 10
click at [210, 10] on input "ARTIKA FOR LIVING INC. OUT-NEC-BLJ [PERSON_NAME] MURAL 9W 3/4/5K 120VHAUT / BAS…" at bounding box center [196, 11] width 129 height 10
click at [227, 12] on input "ARTIKA FOR LIVING INC. OUT-NEC-SSJ [PERSON_NAME] MURAL 9W 3/4/5K 120VHAUT / BAS…" at bounding box center [196, 11] width 129 height 10
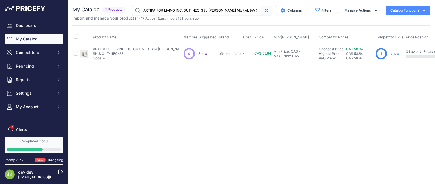
click at [234, 12] on input "ARTIKA FOR LIVING INC. OUT-NEC-SSJ [PERSON_NAME] MURAL 9W 3/4/5K 120VHAUT / BAS…" at bounding box center [196, 11] width 129 height 10
type input "ARTIKA FOR LIVING INC. OUT-WIC-BLJ [PERSON_NAME] MURAL CARRE 25W 3/4/5K 120V NO…"
click at [240, 11] on input "ARTIKA FOR LIVING INC. OUT-WIC-BLJ [PERSON_NAME] MURAL CARRE 25W 3/4/5K 120V NO…" at bounding box center [196, 11] width 129 height 10
